Goal: Transaction & Acquisition: Purchase product/service

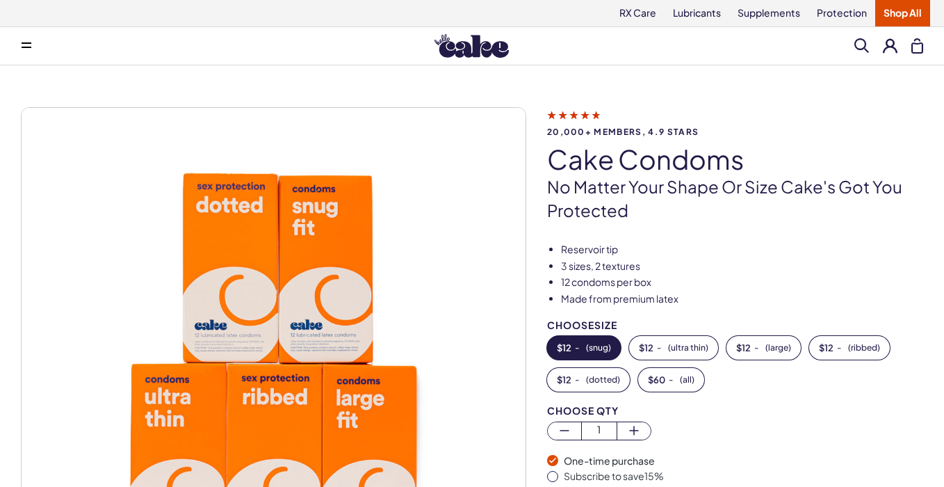
click at [695, 234] on div "20,000+ members, 4.9 stars Cake Condoms No matter your shape or size Cake's got…" at bounding box center [472, 374] width 903 height 535
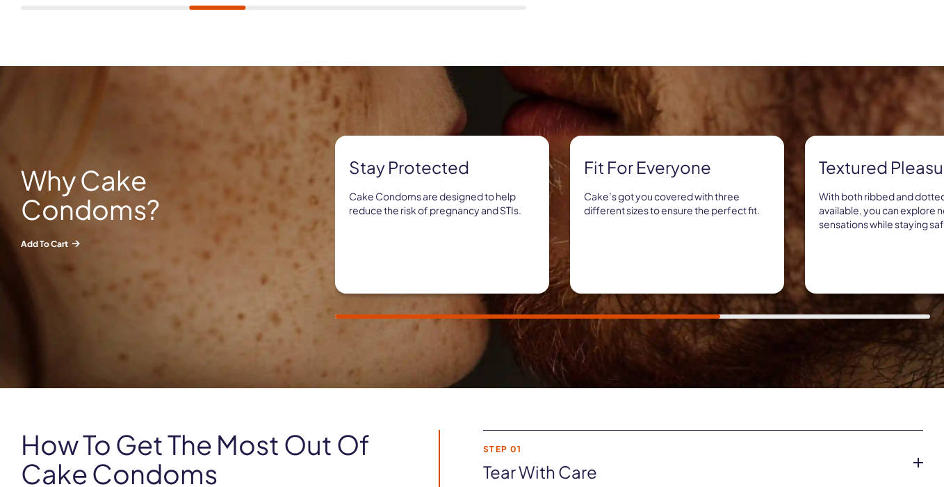
scroll to position [793, 0]
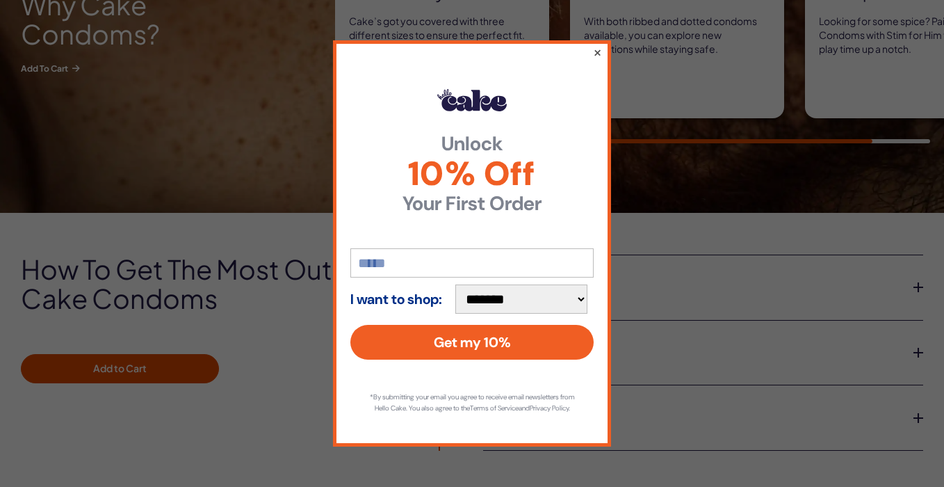
click at [598, 51] on button "×" at bounding box center [597, 52] width 9 height 17
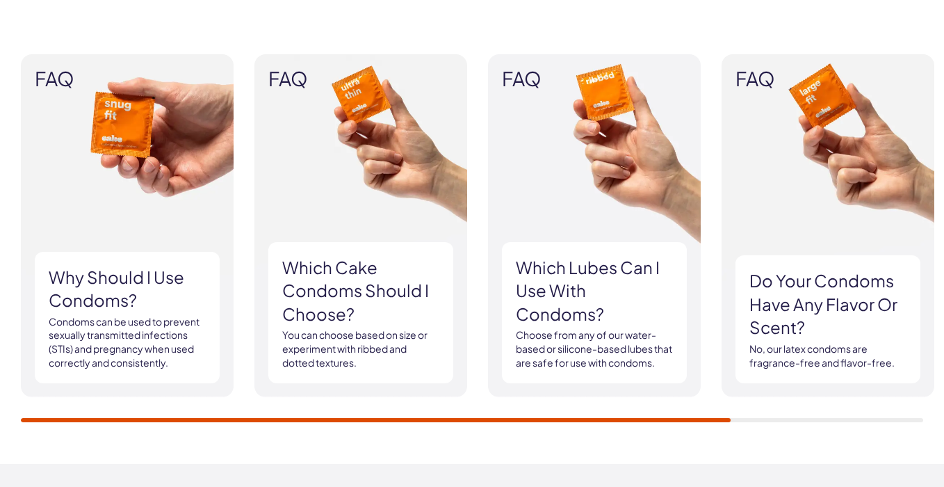
scroll to position [0, 0]
click at [343, 294] on h3 "Which Cake Condoms should I choose?" at bounding box center [360, 291] width 157 height 70
click at [351, 202] on img at bounding box center [361, 225] width 213 height 343
click at [350, 105] on img at bounding box center [361, 225] width 213 height 343
click at [292, 83] on span "FAQ" at bounding box center [360, 79] width 185 height 22
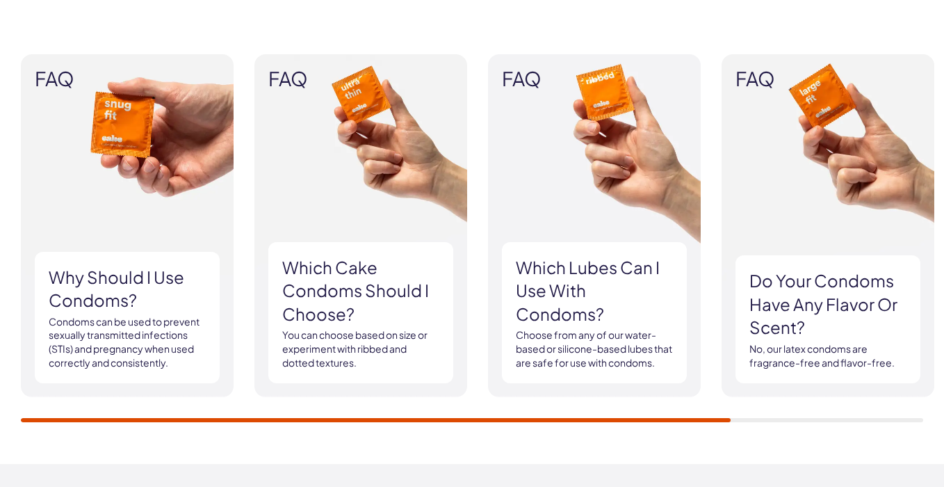
click at [382, 102] on img at bounding box center [361, 225] width 213 height 343
click at [380, 277] on h3 "Which Cake Condoms should I choose?" at bounding box center [360, 291] width 157 height 70
click at [361, 353] on p "You can choose based on size or experiment with ribbed and dotted textures." at bounding box center [360, 348] width 157 height 41
click at [369, 334] on p "You can choose based on size or experiment with ribbed and dotted textures." at bounding box center [360, 348] width 157 height 41
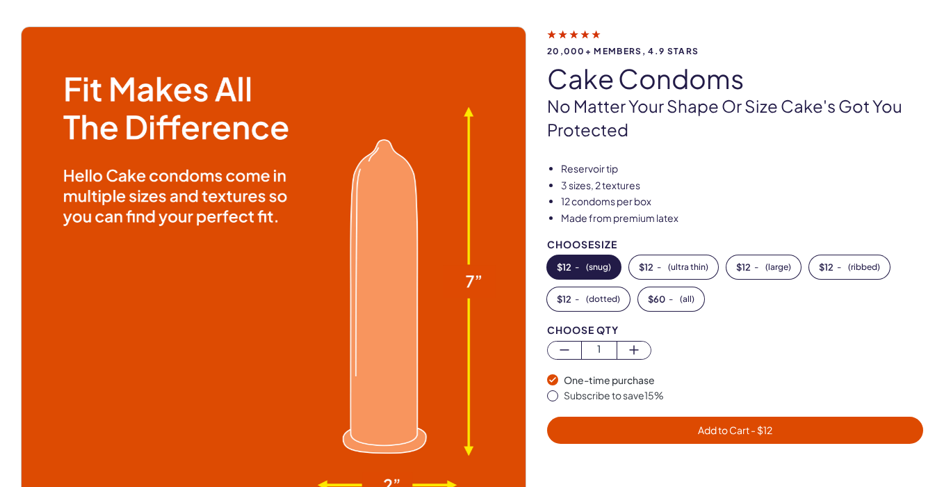
scroll to position [195, 0]
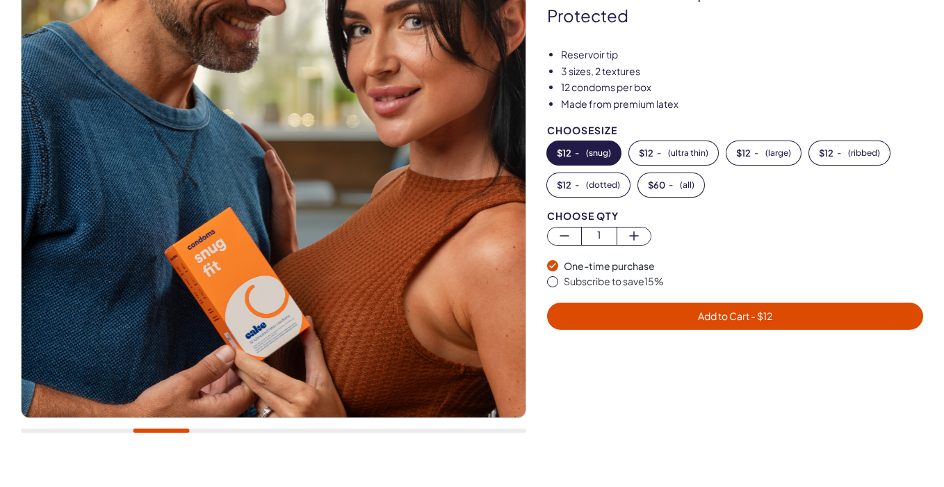
click at [236, 433] on div at bounding box center [274, 179] width 506 height 535
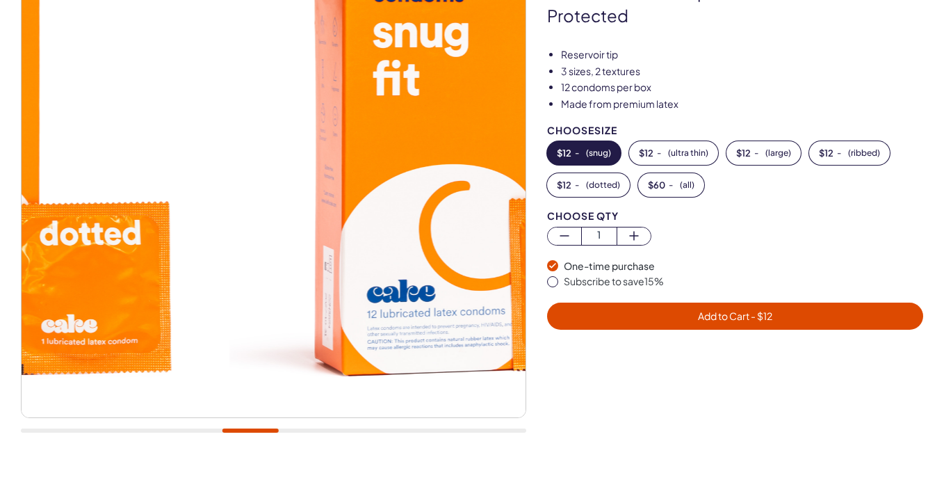
click at [250, 428] on div at bounding box center [274, 430] width 506 height 4
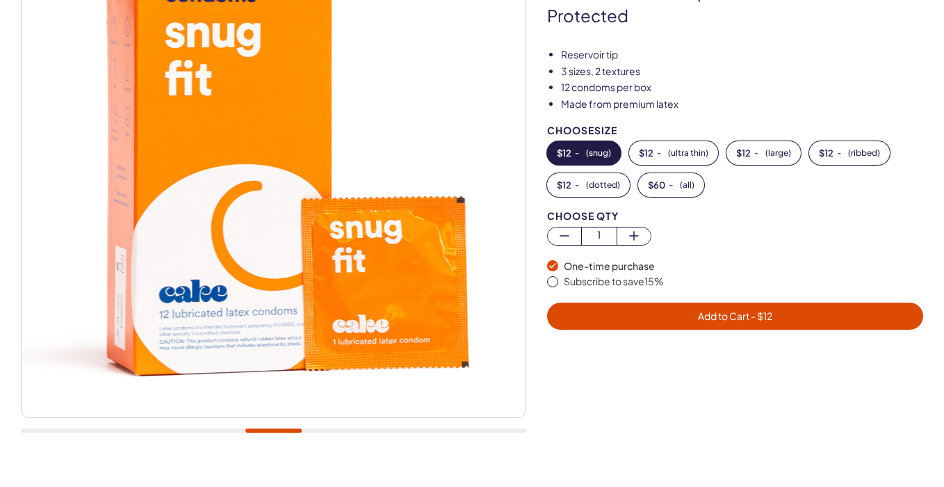
click at [344, 430] on div at bounding box center [274, 430] width 506 height 4
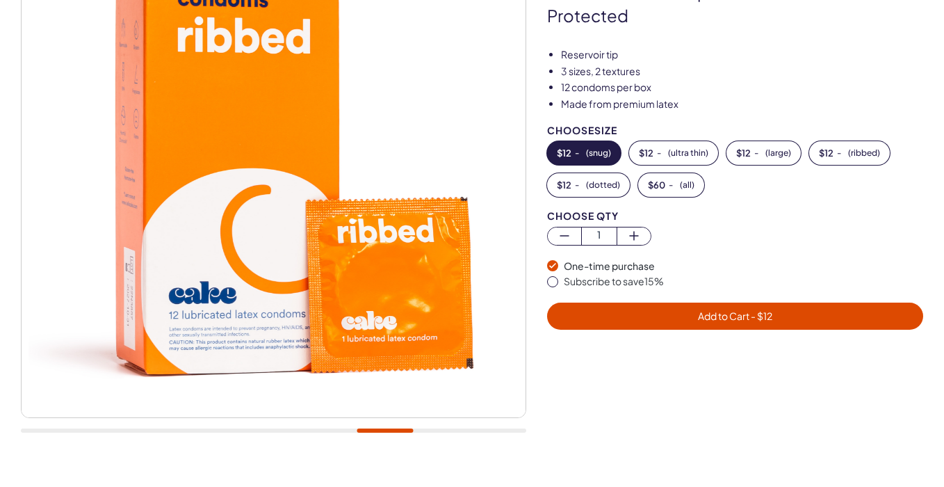
click at [385, 430] on div at bounding box center [274, 430] width 506 height 4
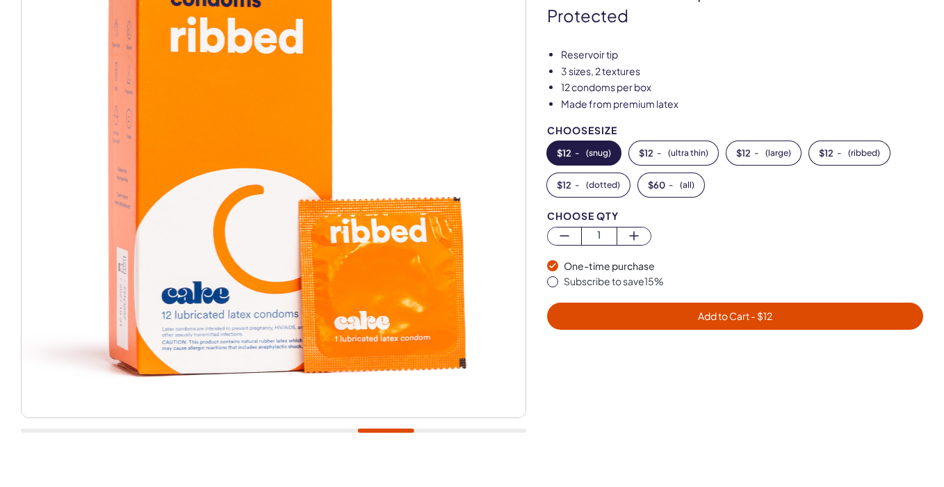
click at [583, 150] on button "$ 12 - ( snug )" at bounding box center [584, 153] width 74 height 24
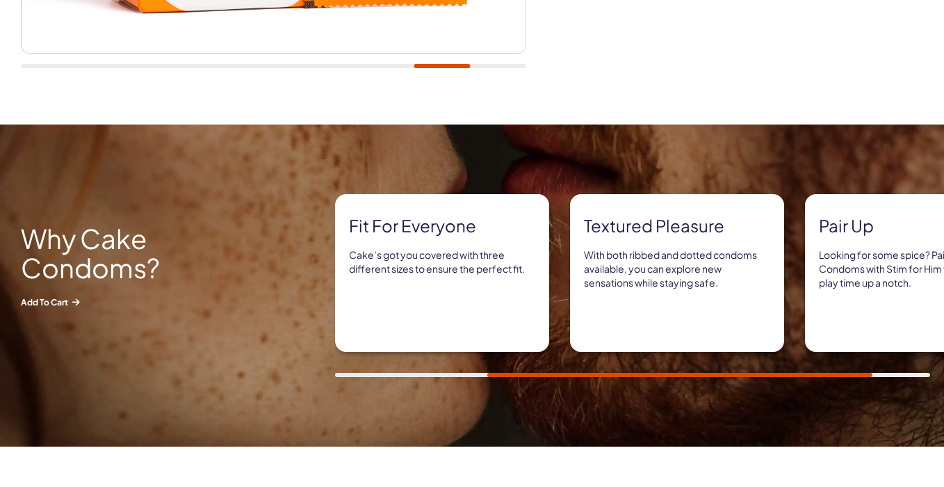
click at [440, 282] on div "Fit for everyone Cake’s got you covered with three different sizes to ensure th…" at bounding box center [442, 273] width 214 height 158
click at [426, 243] on div "Fit for everyone Cake’s got you covered with three different sizes to ensure th…" at bounding box center [442, 273] width 214 height 158
click at [423, 235] on strong "Fit for everyone" at bounding box center [442, 226] width 186 height 24
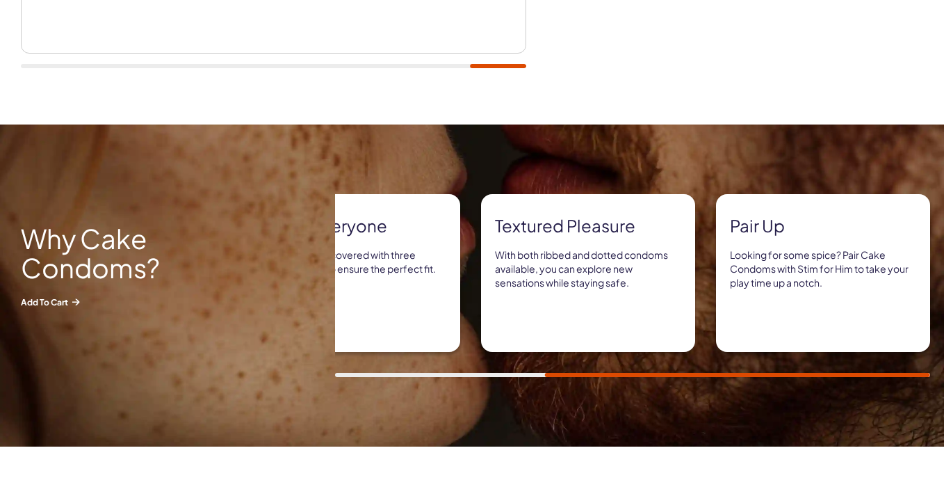
click at [587, 243] on div "Textured pleasure With both ribbed and dotted condoms available, you can explor…" at bounding box center [588, 273] width 214 height 158
